Goal: Submit feedback/report problem: Submit feedback/report problem

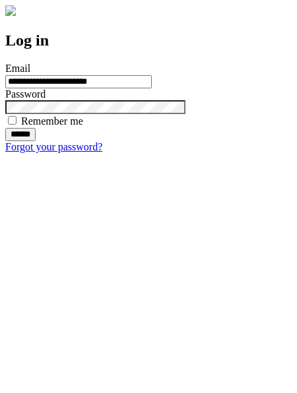
type input "**********"
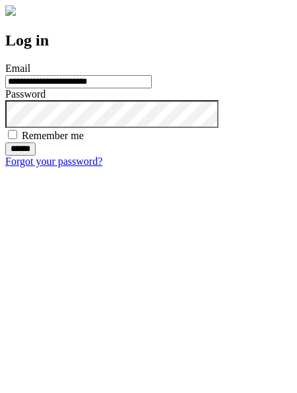
click at [36, 156] on input "******" at bounding box center [20, 148] width 30 height 13
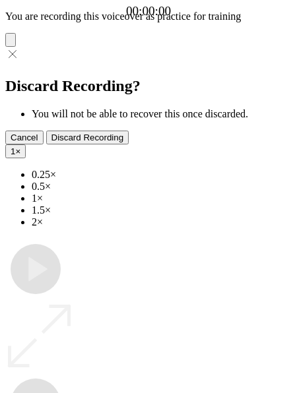
type input "**********"
